Goal: Transaction & Acquisition: Purchase product/service

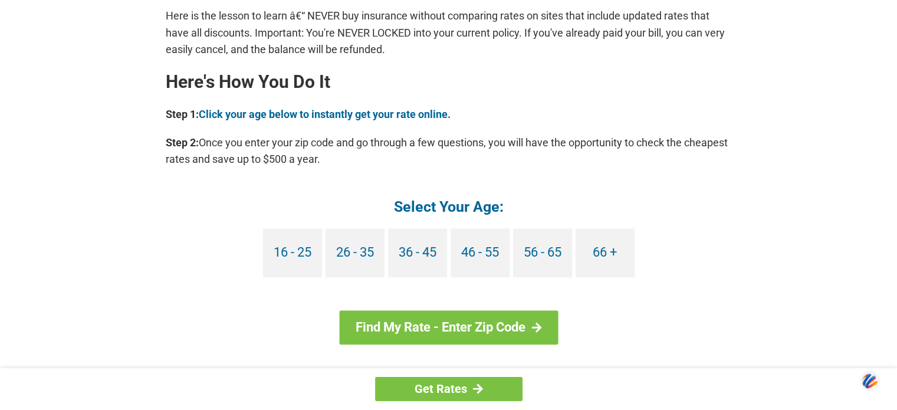
scroll to position [1022, 0]
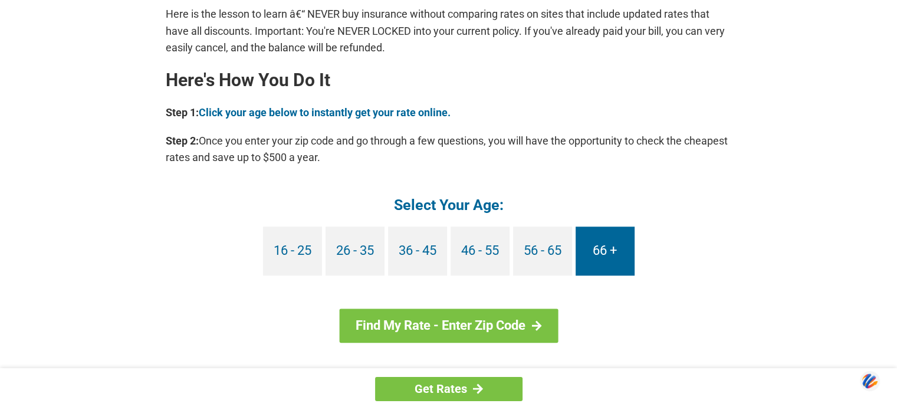
click at [588, 252] on link "66 +" at bounding box center [605, 251] width 59 height 49
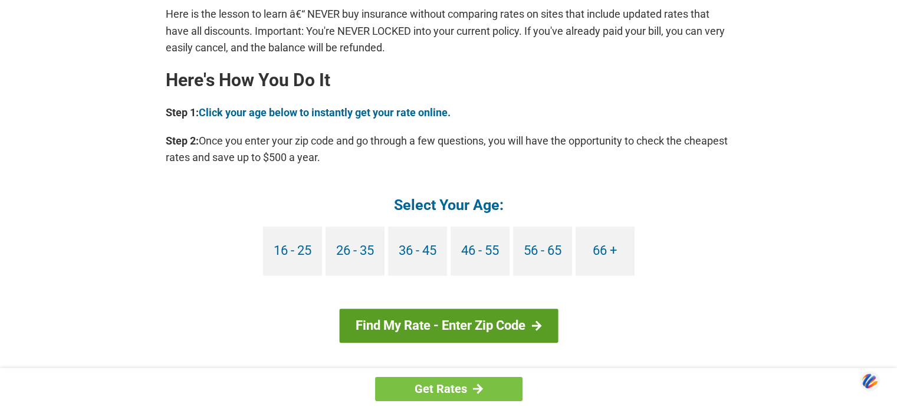
click at [542, 319] on link "Find My Rate - Enter Zip Code" at bounding box center [448, 326] width 219 height 34
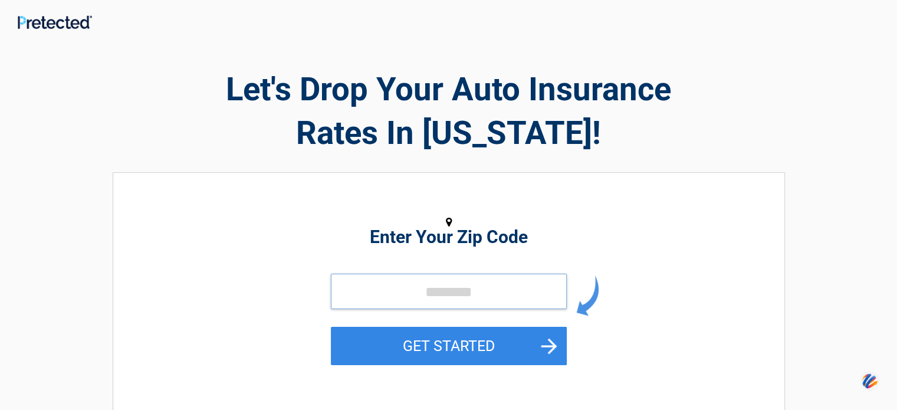
click at [500, 294] on input "tel" at bounding box center [449, 291] width 236 height 35
type input "*****"
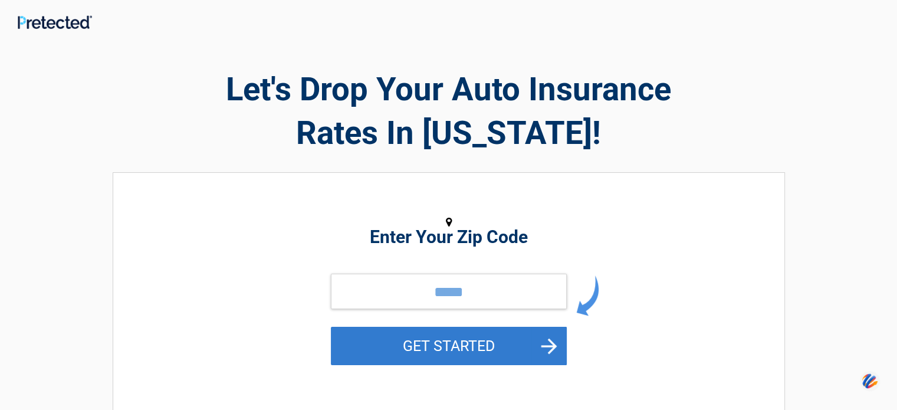
click at [546, 345] on button "GET STARTED" at bounding box center [449, 346] width 236 height 38
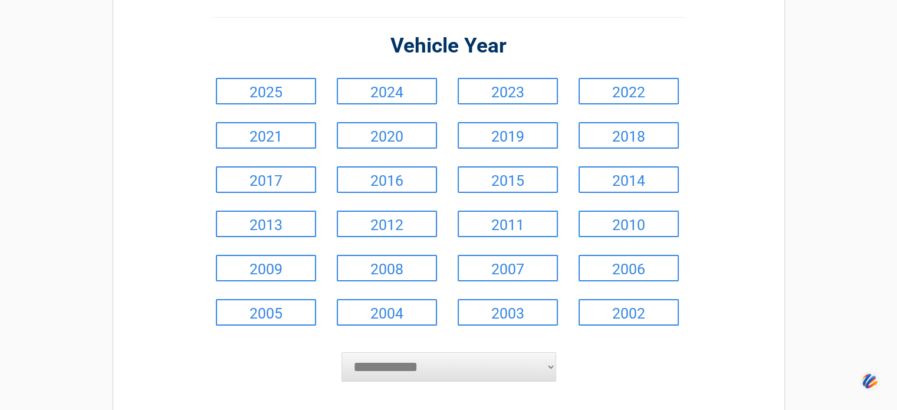
scroll to position [98, 0]
click at [430, 315] on link "2004" at bounding box center [387, 312] width 100 height 27
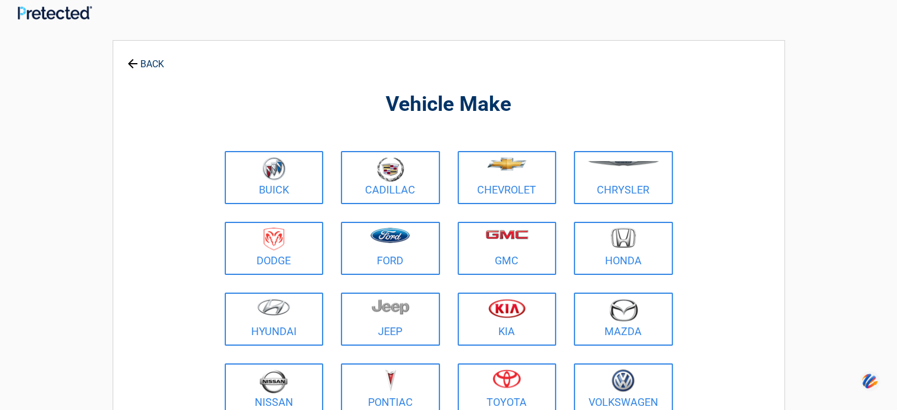
scroll to position [0, 0]
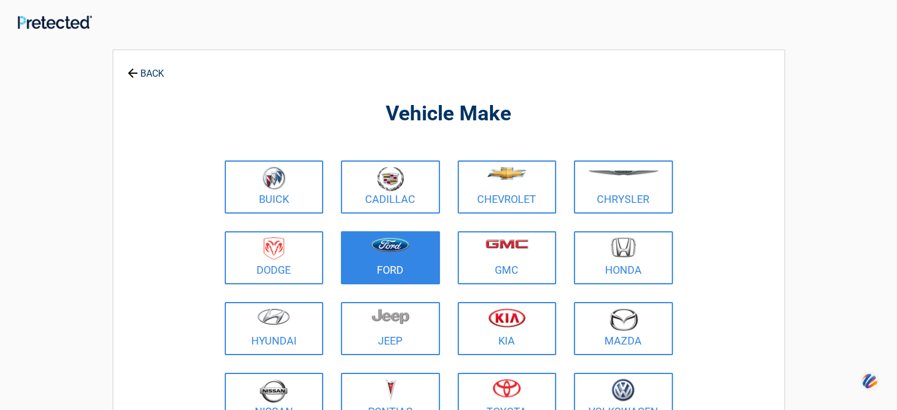
click at [394, 242] on img at bounding box center [390, 244] width 40 height 15
